Goal: Task Accomplishment & Management: Manage account settings

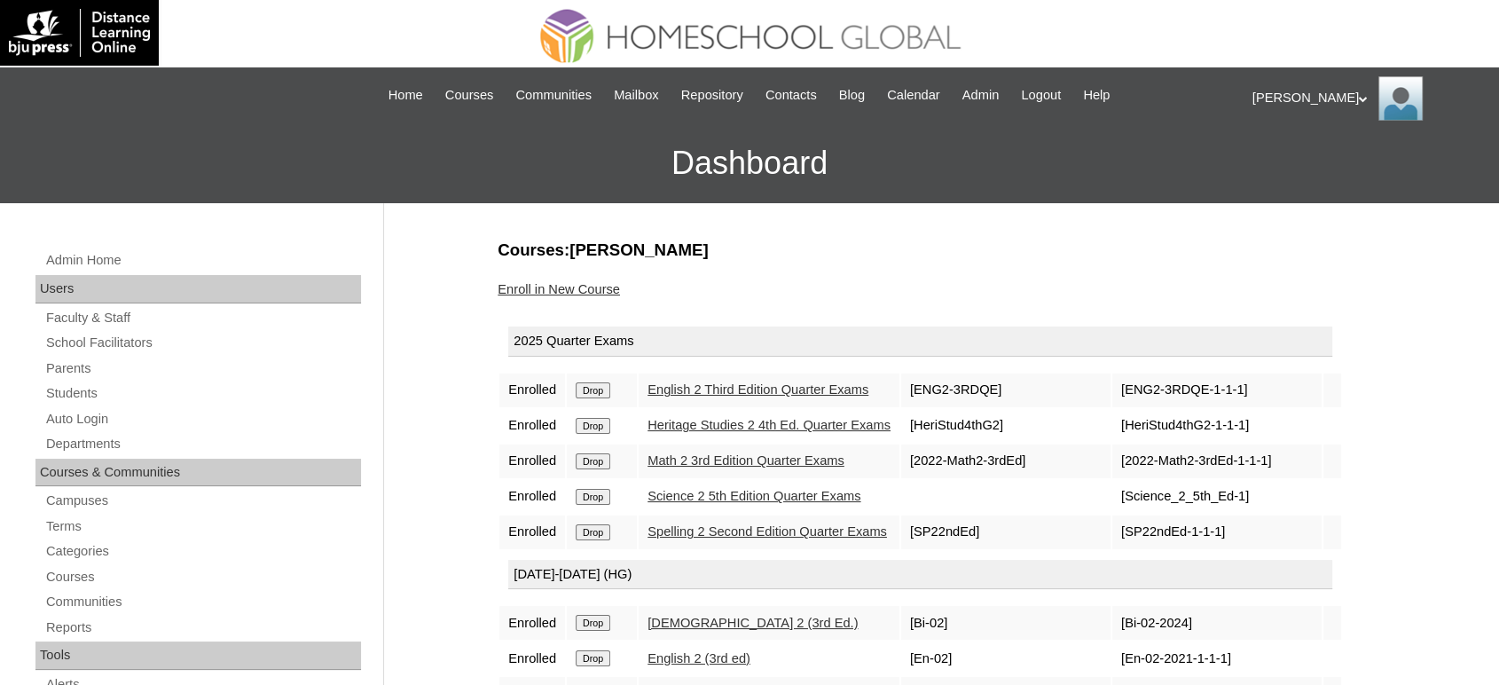
click at [1275, 90] on div "Ariane My Profile My Settings Logout" at bounding box center [1366, 98] width 229 height 44
click at [1281, 171] on span "Logout" at bounding box center [1283, 166] width 35 height 13
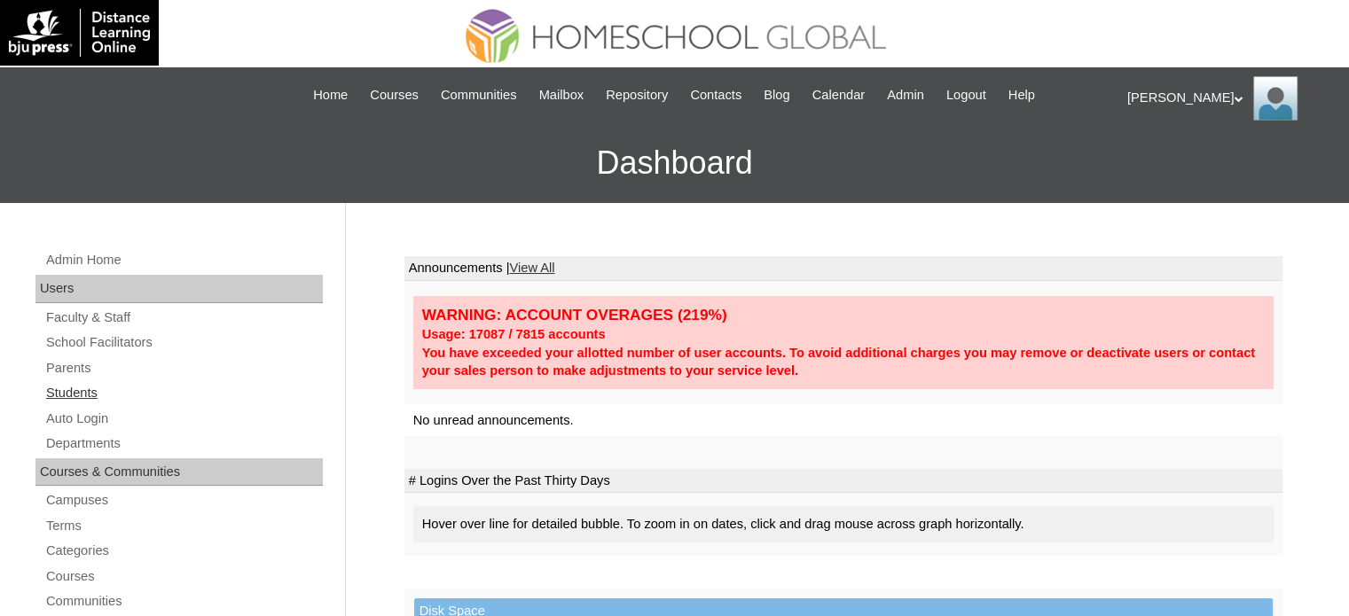
click at [90, 396] on link "Students" at bounding box center [183, 393] width 278 height 22
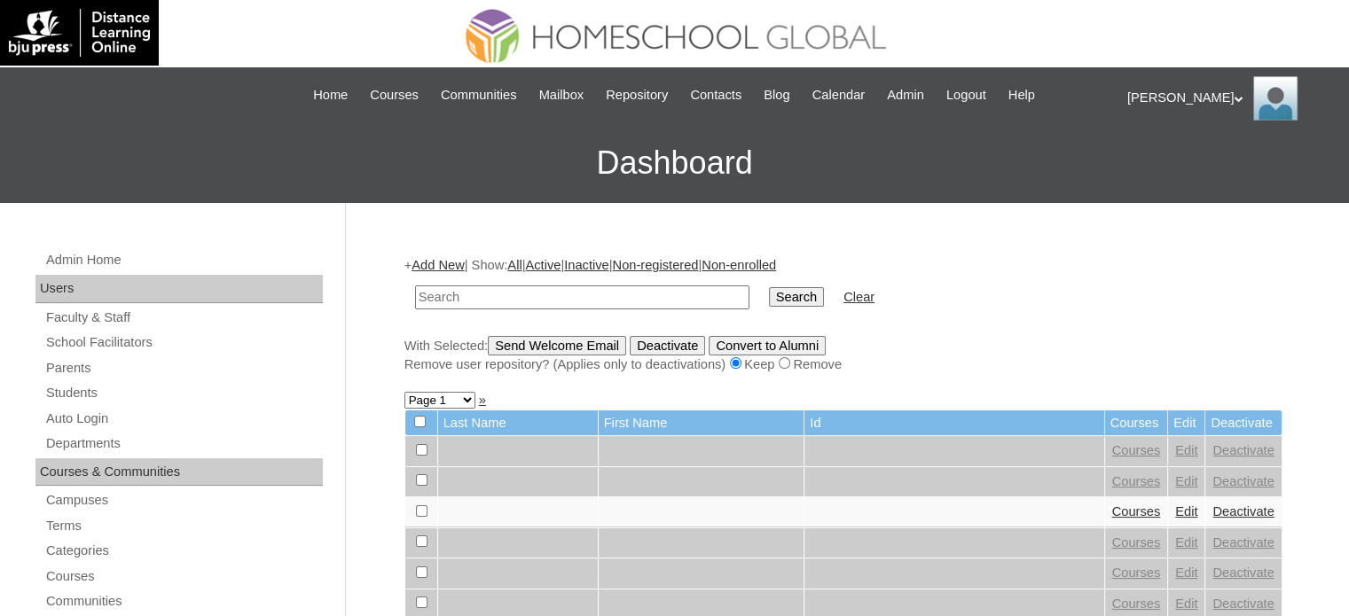
paste input "MHP0211-TECHPH2025"
type input "MHP0211-TECHPH2025"
click at [769, 298] on input "Search" at bounding box center [796, 297] width 55 height 20
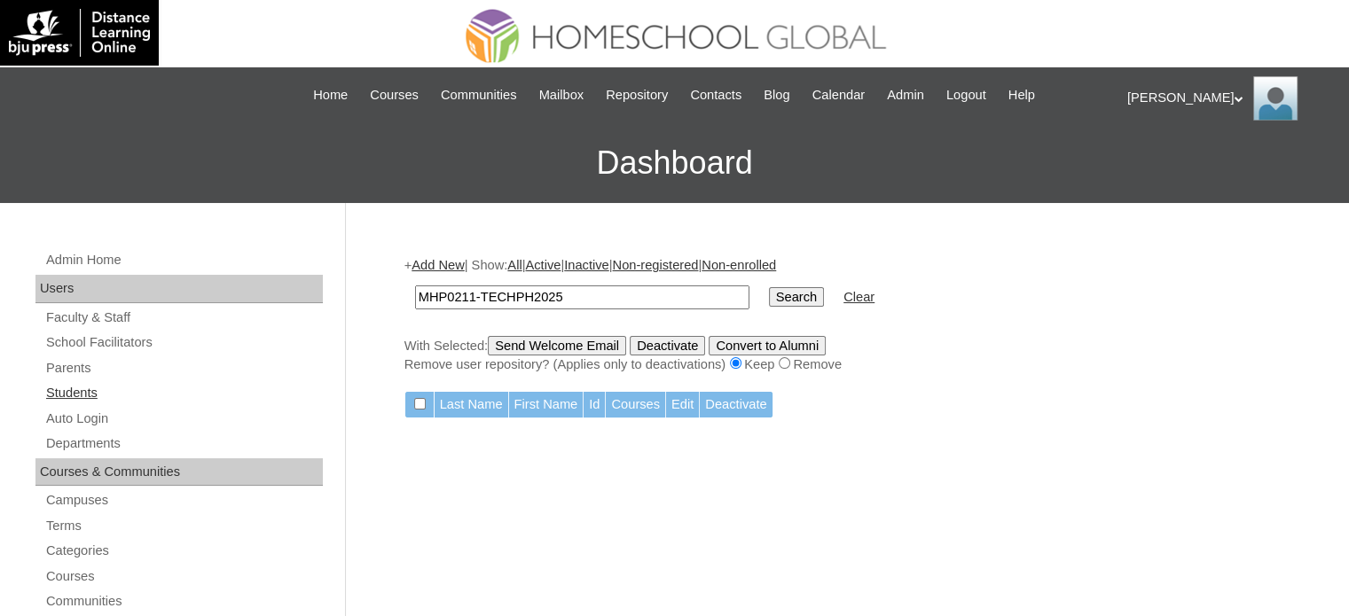
click at [76, 383] on link "Students" at bounding box center [183, 393] width 278 height 22
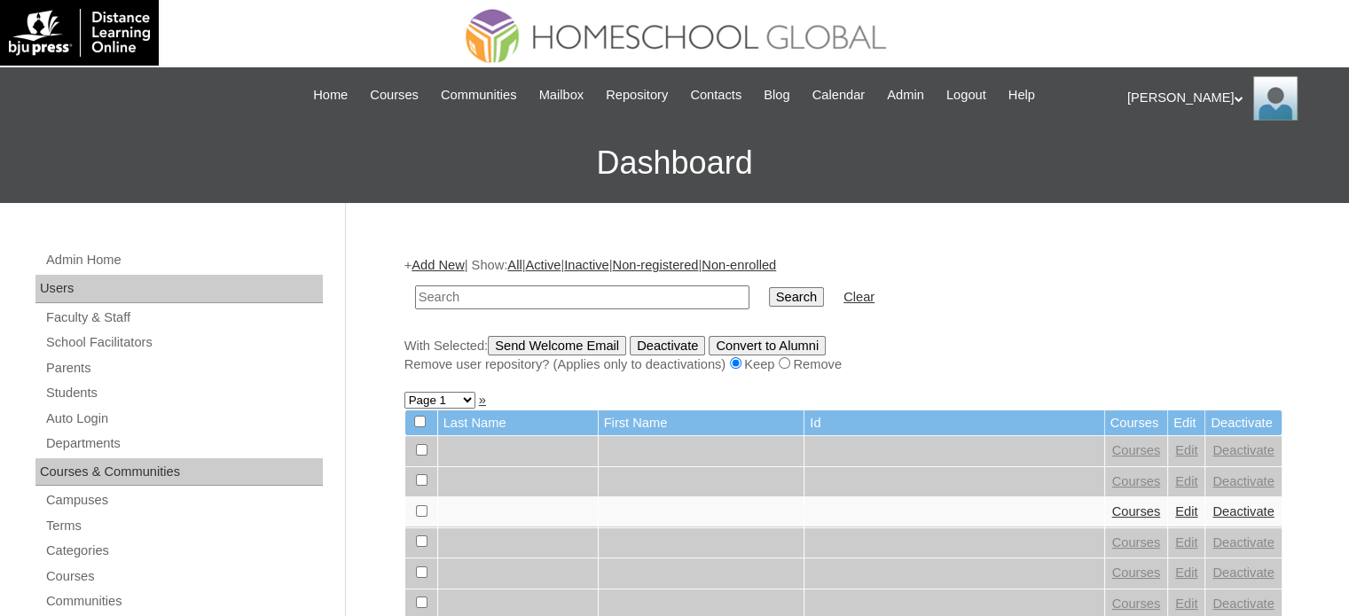
click at [538, 297] on input "text" at bounding box center [582, 298] width 334 height 24
paste input "MHP0211-TECHPH2025"
type input "MHP0211-TECHPH2025"
click at [769, 297] on input "Search" at bounding box center [796, 297] width 55 height 20
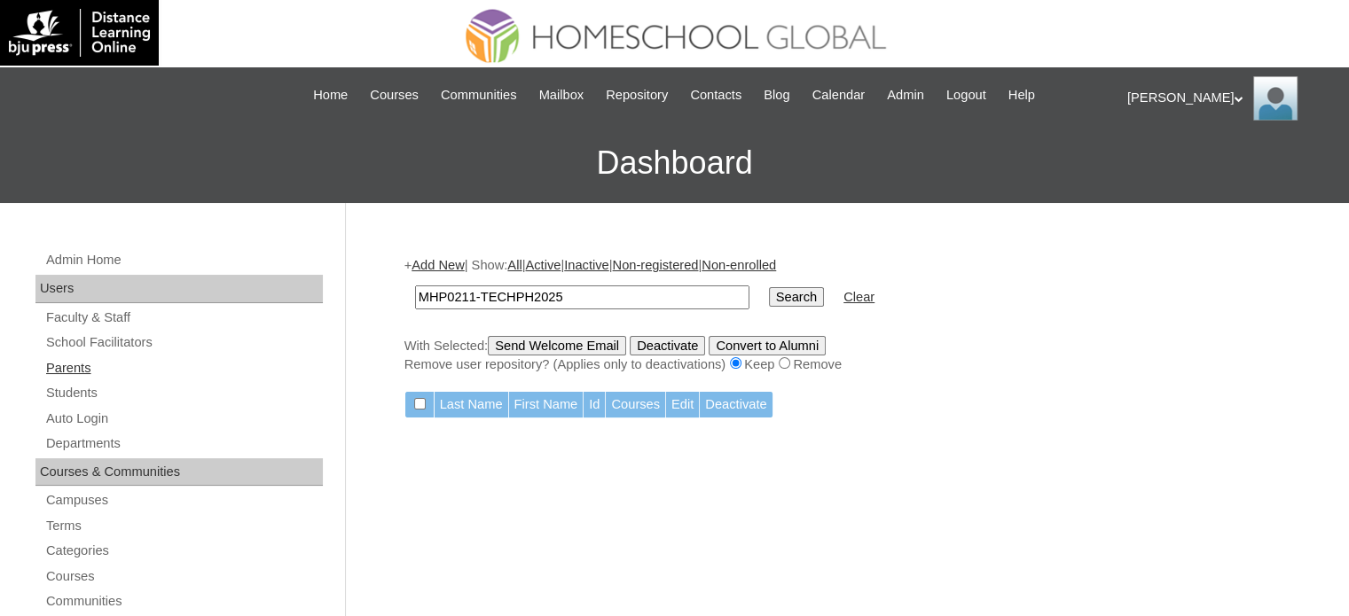
click at [80, 364] on link "Parents" at bounding box center [183, 368] width 278 height 22
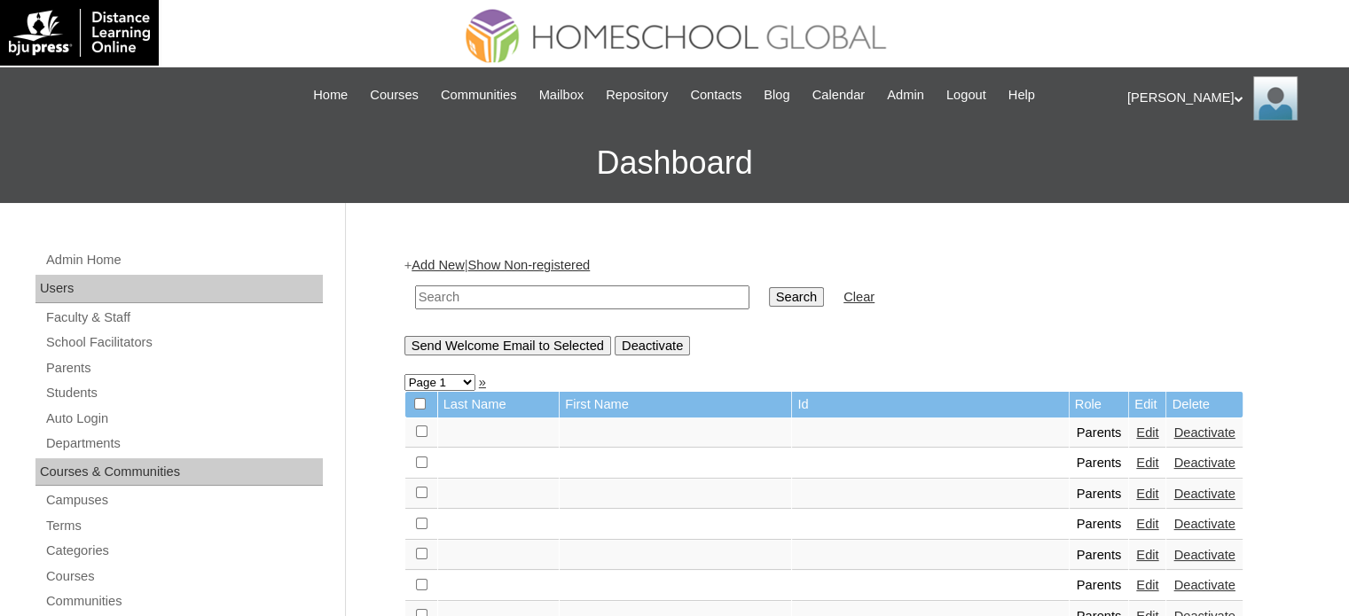
click at [619, 293] on input "text" at bounding box center [582, 298] width 334 height 24
paste input "MHP0211-TECHPH2025"
type input "MHP0211-TECHPH2025"
click at [769, 297] on input "Search" at bounding box center [796, 297] width 55 height 20
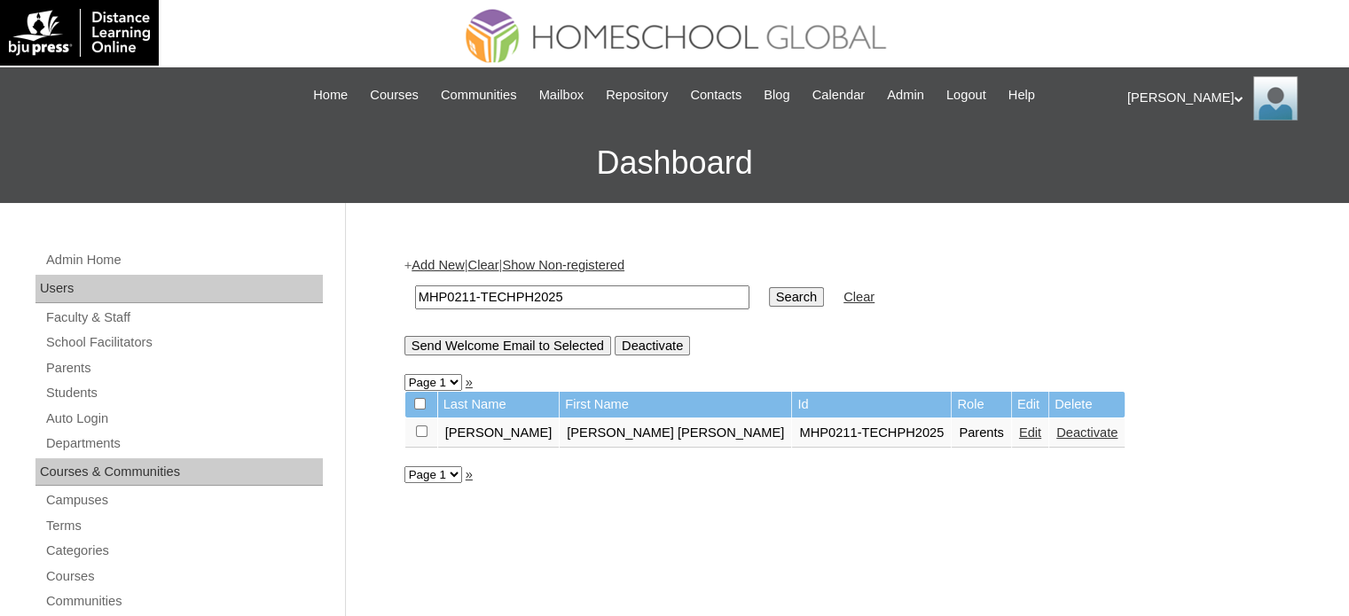
click at [792, 428] on td "MHP0211-TECHPH2025" at bounding box center [871, 434] width 159 height 30
click at [951, 429] on td "Parents" at bounding box center [980, 434] width 59 height 30
click at [99, 418] on link "Auto Login" at bounding box center [183, 419] width 278 height 22
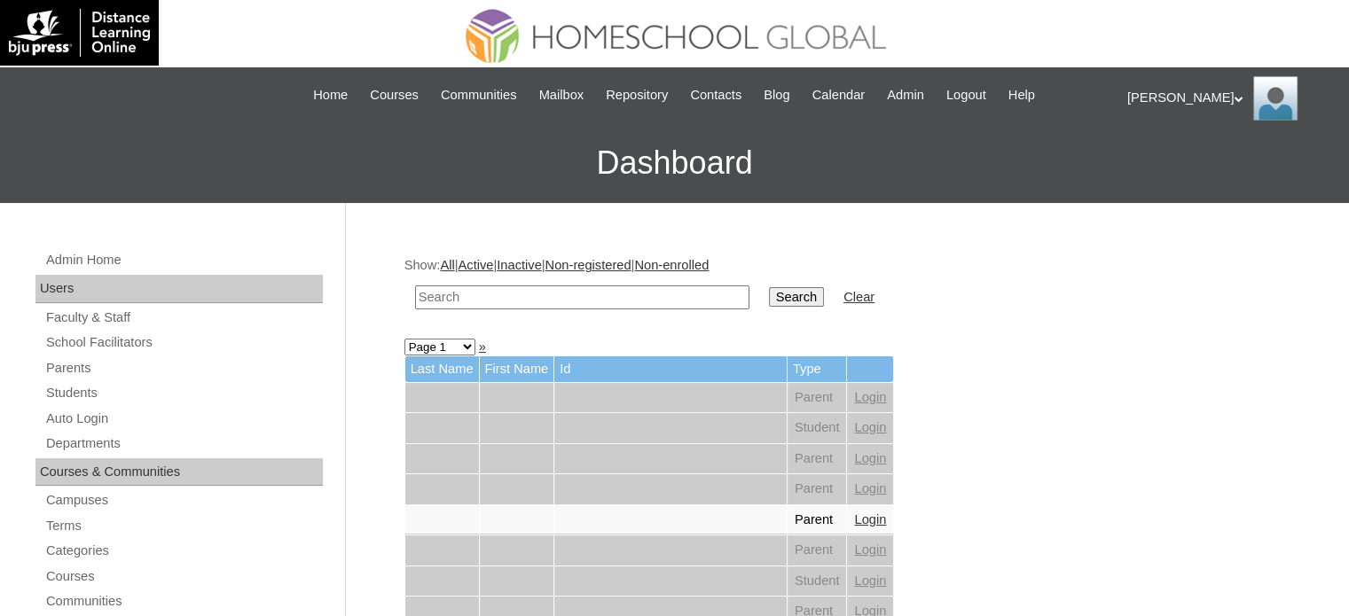
click at [558, 286] on input "text" at bounding box center [582, 298] width 334 height 24
paste input "MHP0211-TECHPH2025"
type input "MHP0211-TECHPH2025"
click at [769, 295] on input "Search" at bounding box center [796, 297] width 55 height 20
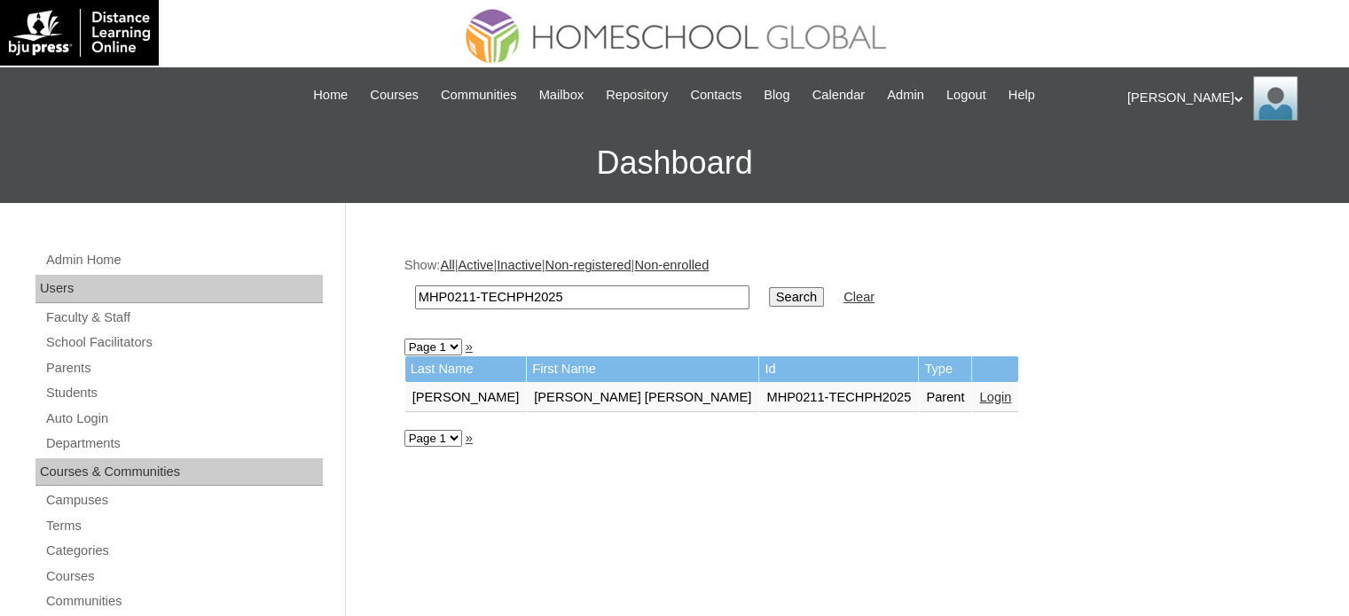
click at [979, 395] on link "Login" at bounding box center [995, 397] width 32 height 14
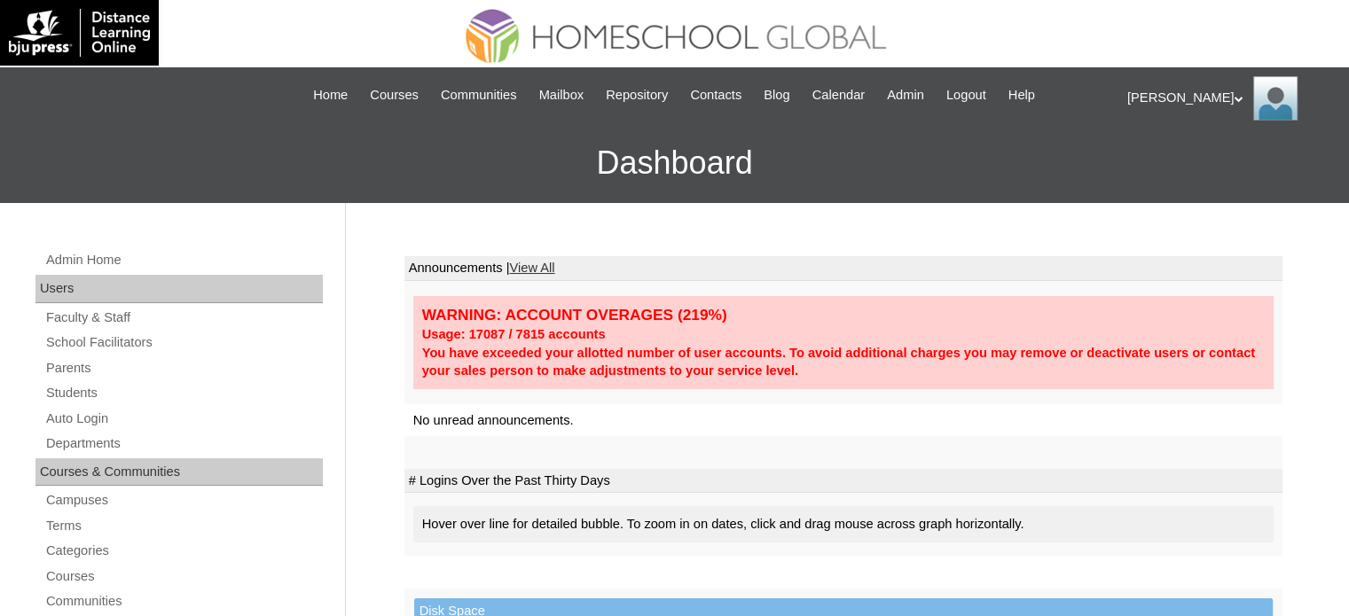
click at [112, 159] on h3 "Dashboard" at bounding box center [674, 163] width 1331 height 80
click at [85, 370] on link "Parents" at bounding box center [183, 368] width 278 height 22
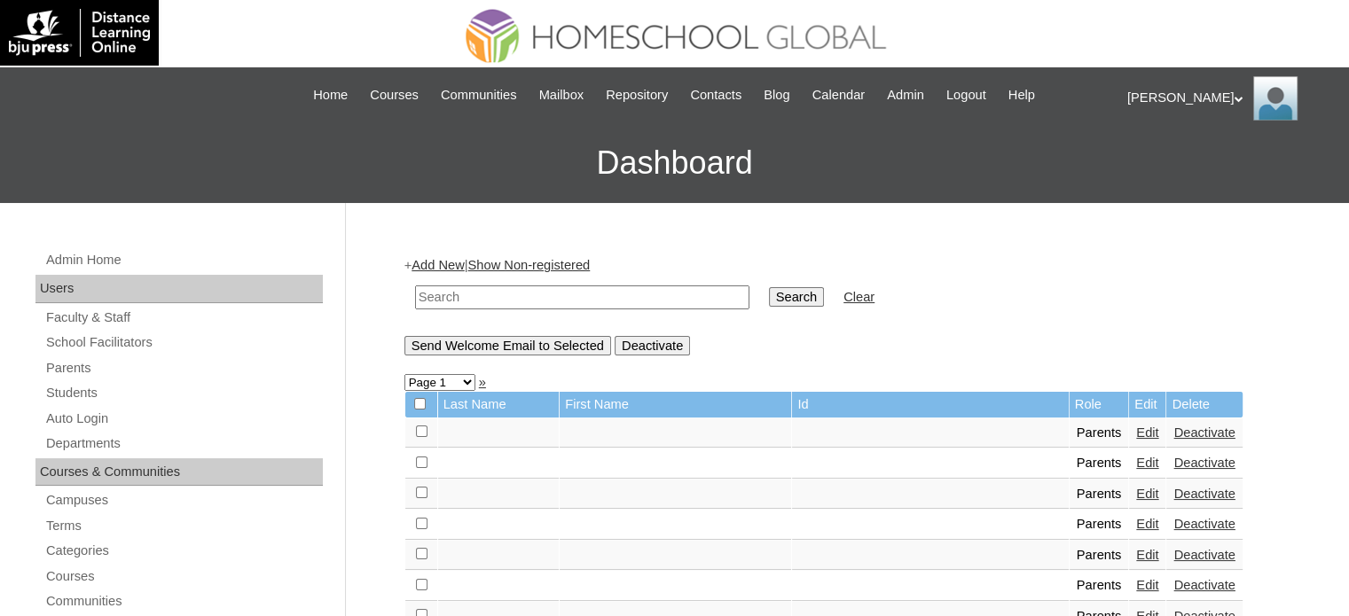
click at [514, 306] on input "text" at bounding box center [582, 298] width 334 height 24
paste input "MHP0211-TECHPH2025"
type input "MHP0211-TECHPH2025"
click at [769, 300] on input "Search" at bounding box center [796, 297] width 55 height 20
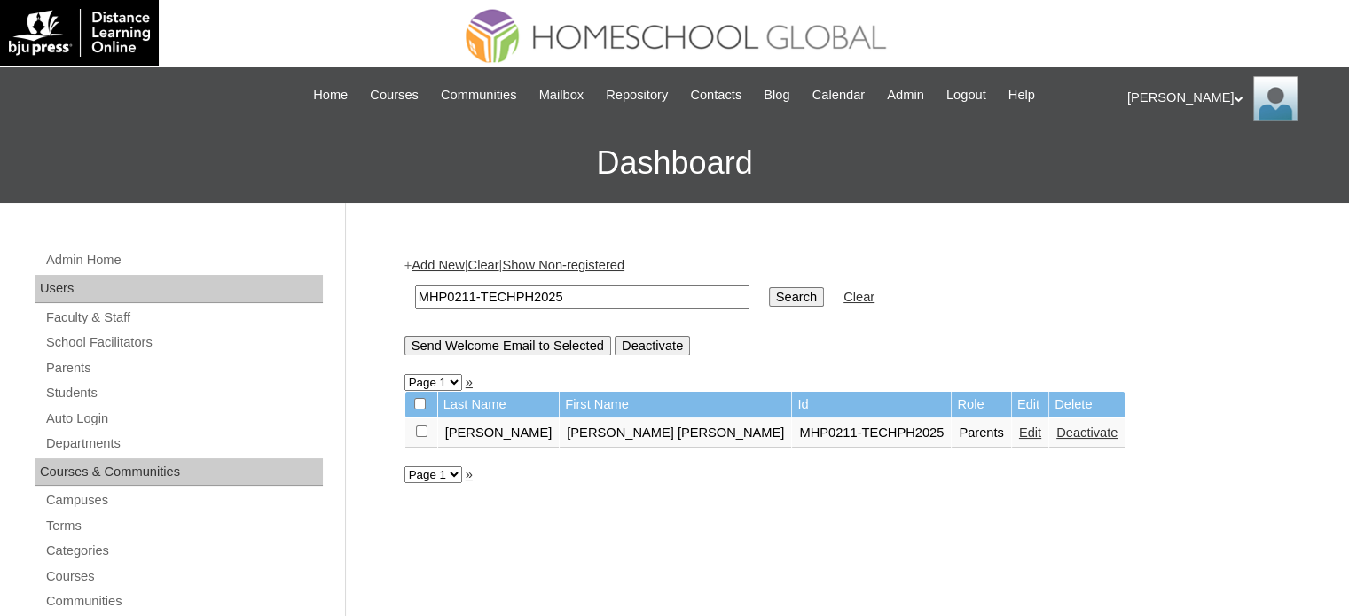
click at [1019, 435] on link "Edit" at bounding box center [1030, 433] width 22 height 14
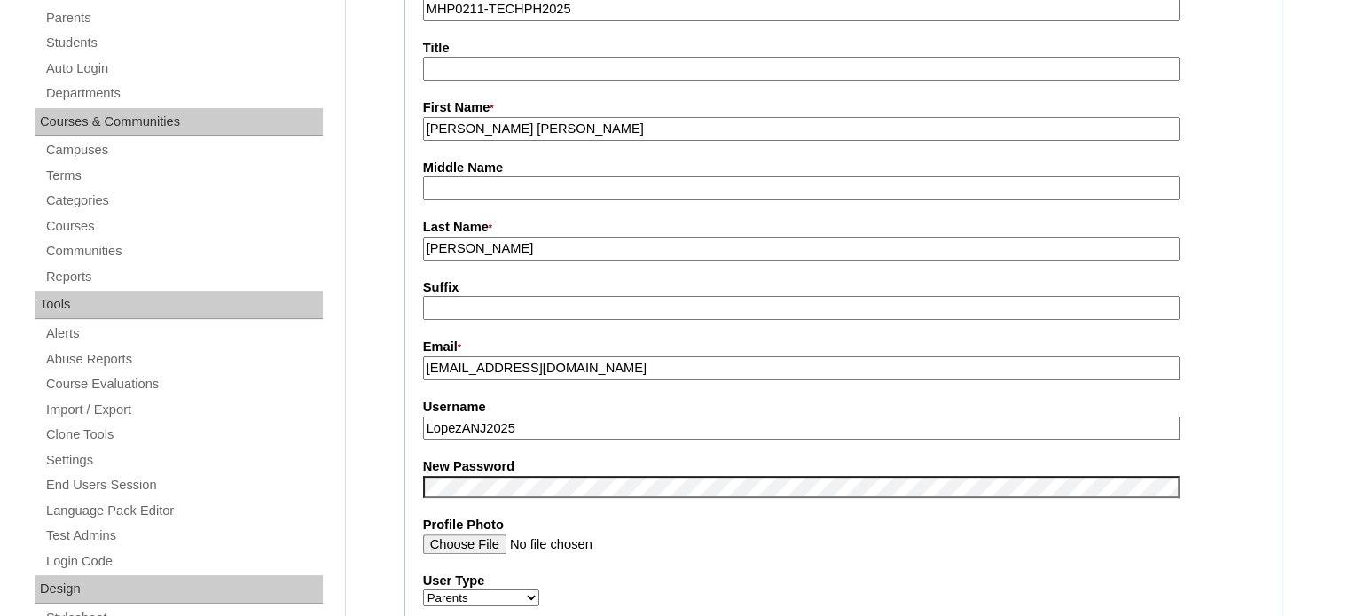
scroll to position [473, 0]
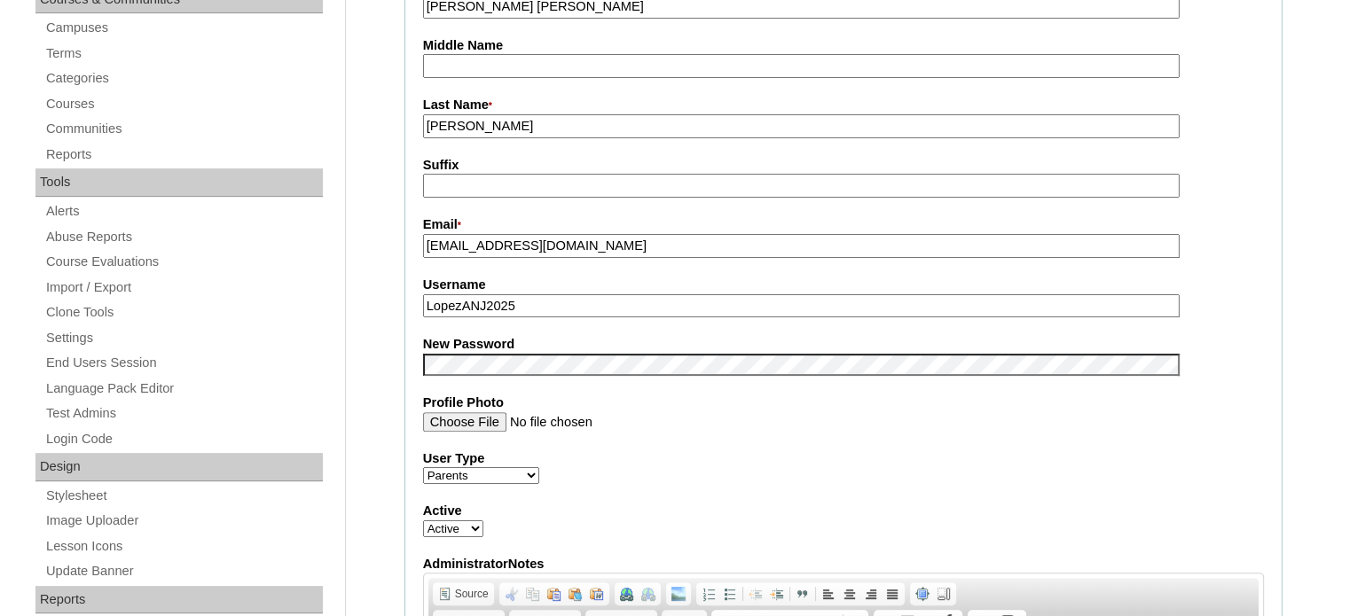
click at [558, 304] on input "LopezANJ2025" at bounding box center [801, 306] width 756 height 24
paste input "techNJLA769rst"
click at [1202, 335] on label "New Password" at bounding box center [843, 344] width 841 height 19
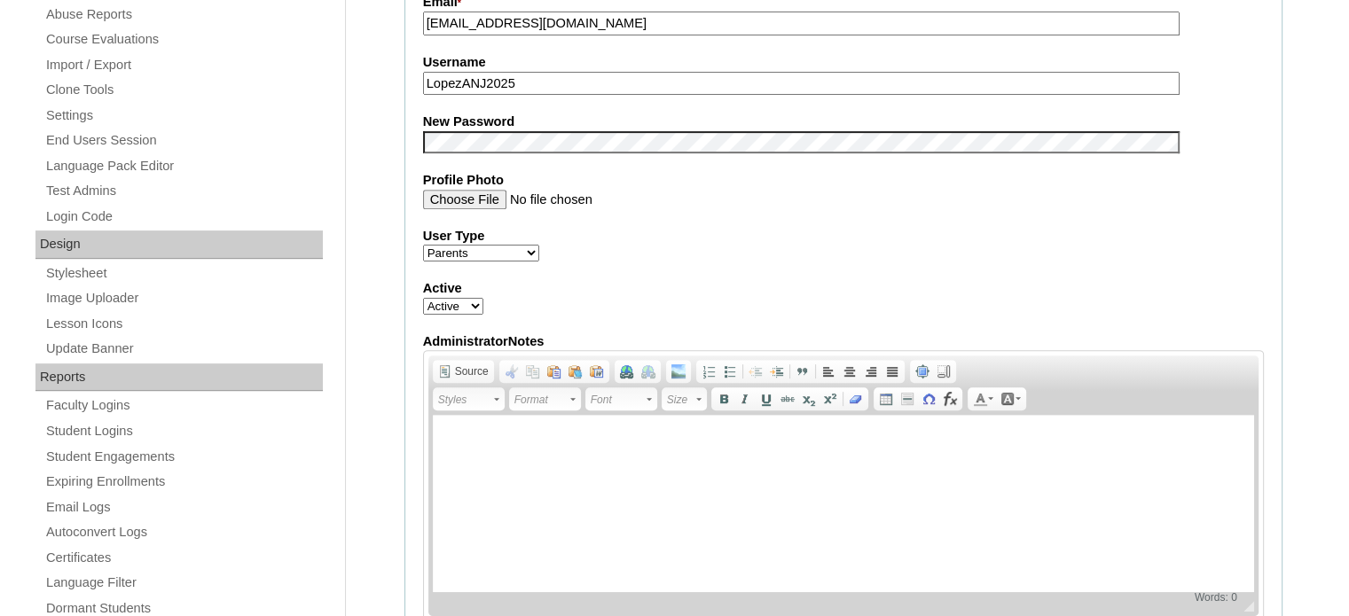
scroll to position [709, 0]
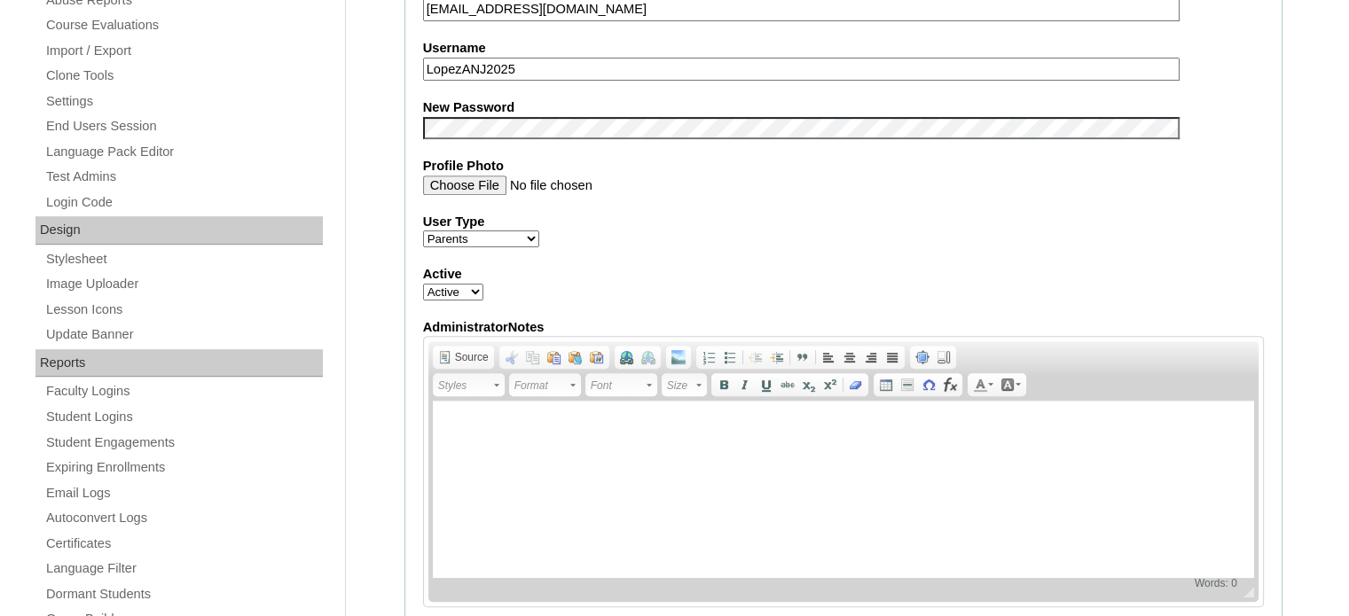
click at [605, 61] on input "LopezANJ2025" at bounding box center [801, 70] width 756 height 24
paste input "techNJLA769rst"
type input "LopezANJ2025"
click at [1167, 220] on label "User Type" at bounding box center [843, 222] width 841 height 19
click at [539, 231] on select "Faculty Staff Student Parents School Facilitators" at bounding box center [481, 239] width 116 height 17
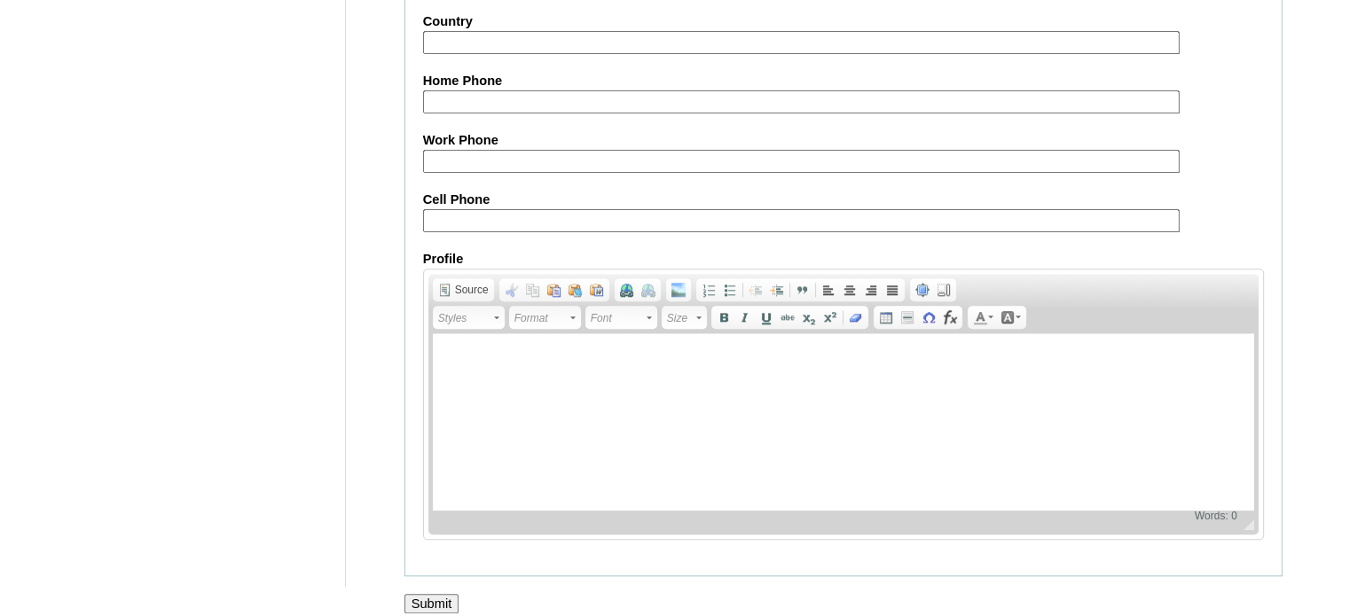
scroll to position [1696, 0]
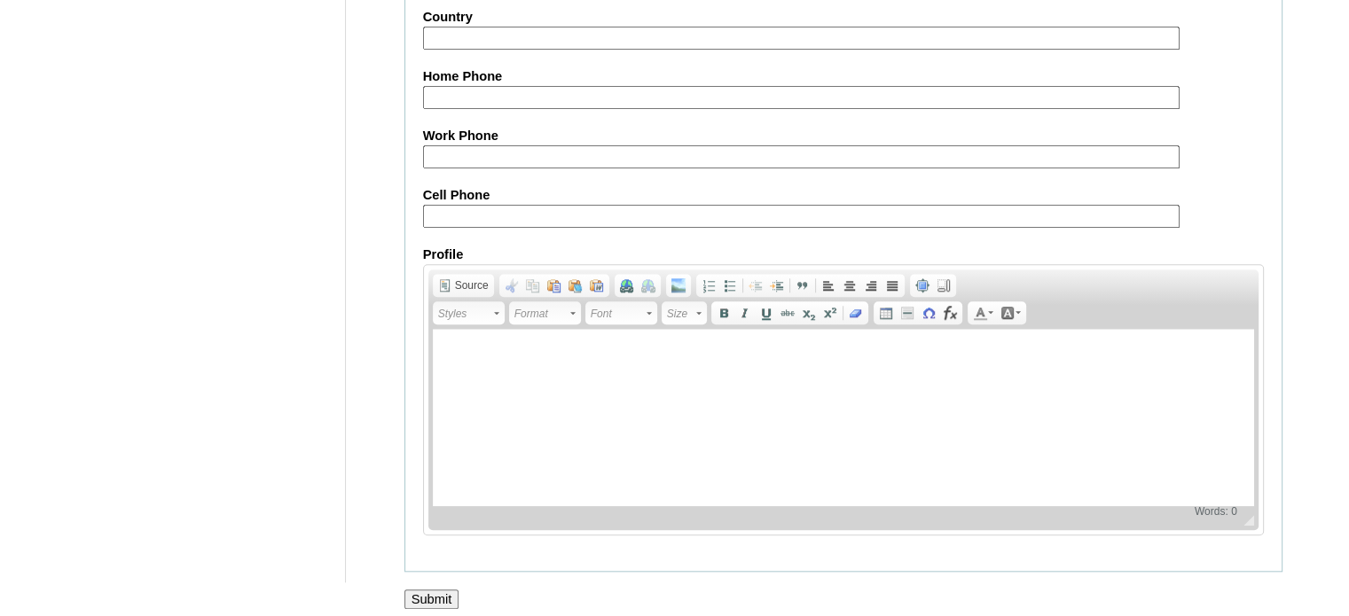
click at [427, 590] on input "Submit" at bounding box center [431, 600] width 55 height 20
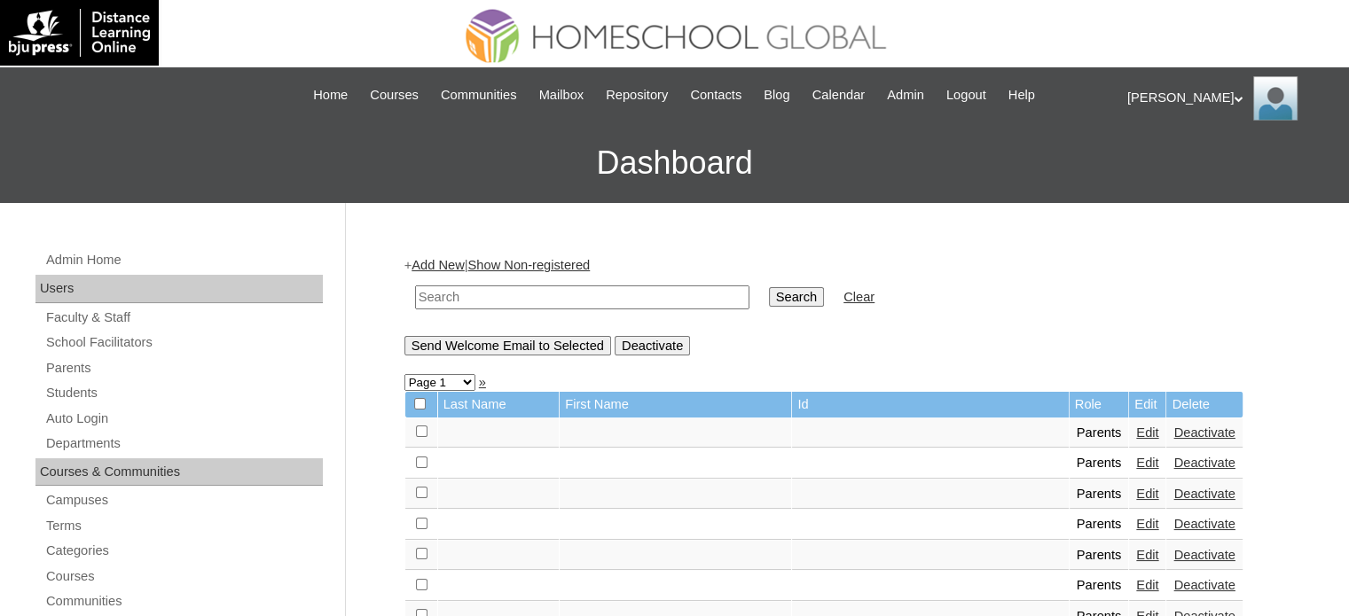
click at [1160, 308] on form "Search Clear" at bounding box center [843, 297] width 878 height 45
click at [1156, 95] on div "[PERSON_NAME] My Profile My Settings Logout" at bounding box center [1229, 98] width 204 height 44
click at [1161, 168] on span "Logout" at bounding box center [1158, 166] width 35 height 13
